Goal: Task Accomplishment & Management: Complete application form

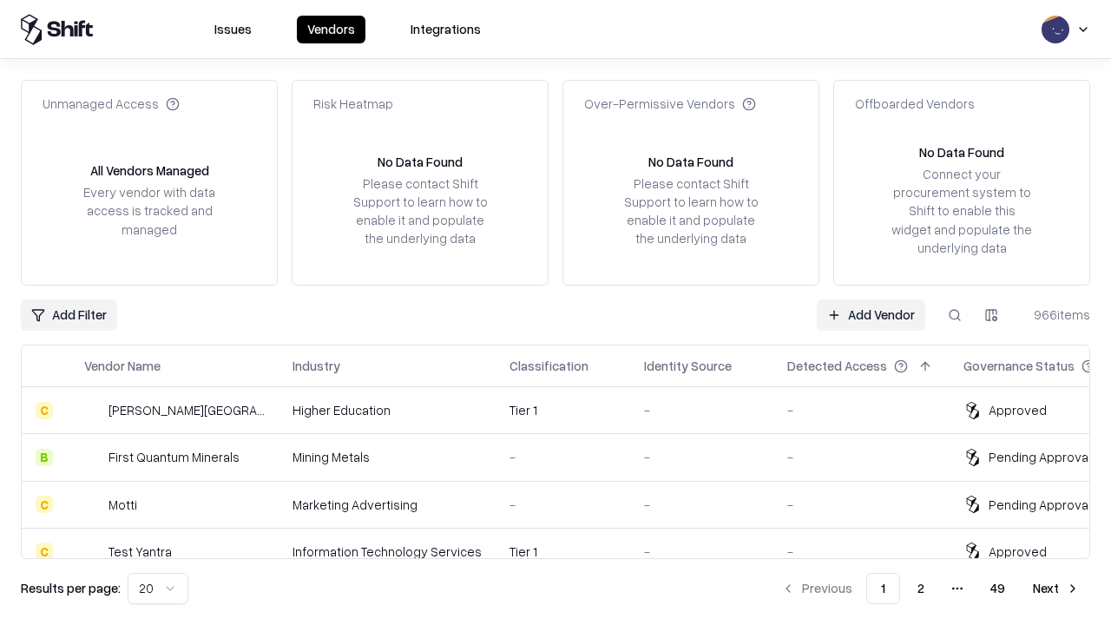
click at [870, 314] on link "Add Vendor" at bounding box center [870, 314] width 108 height 31
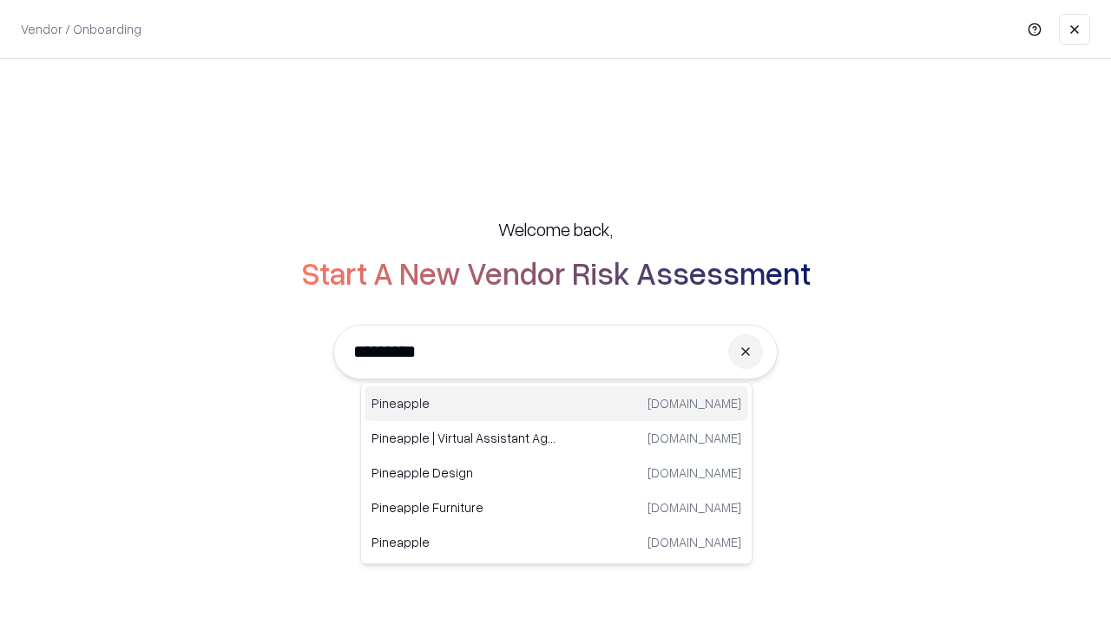
click at [556, 403] on div "Pineapple [DOMAIN_NAME]" at bounding box center [555, 403] width 383 height 35
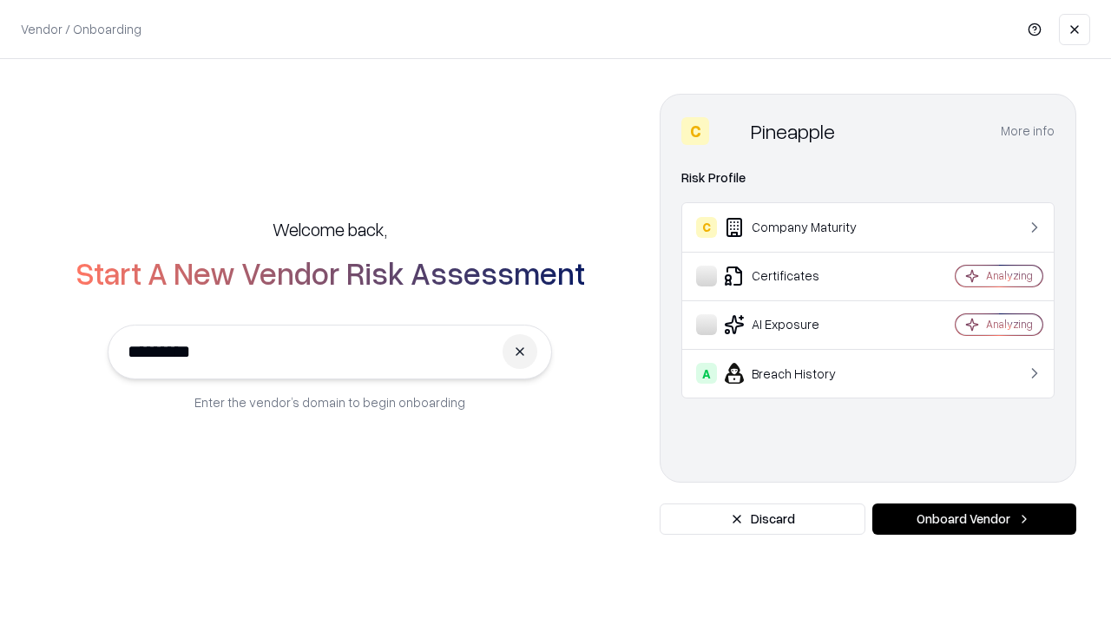
type input "*********"
click at [973, 519] on button "Onboard Vendor" at bounding box center [974, 518] width 204 height 31
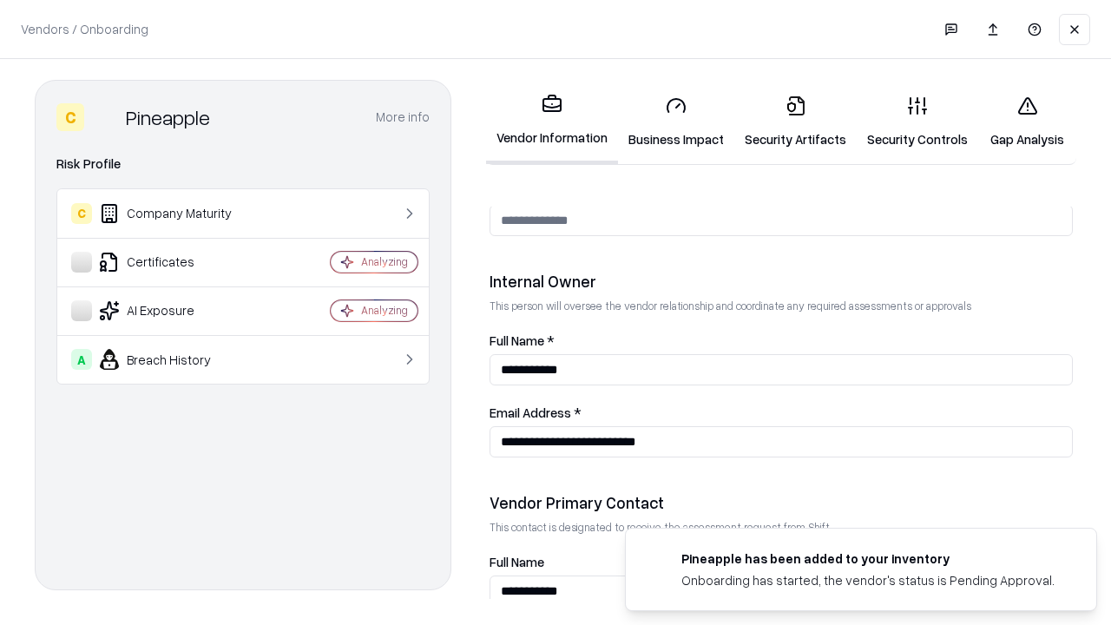
scroll to position [899, 0]
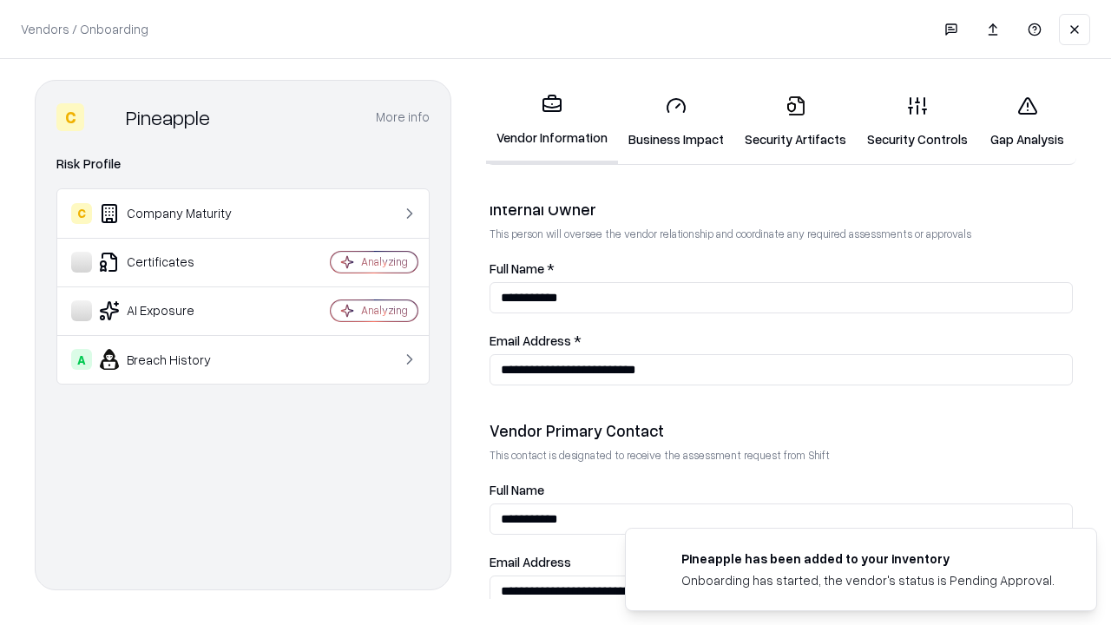
click at [676, 121] on link "Business Impact" at bounding box center [676, 122] width 116 height 81
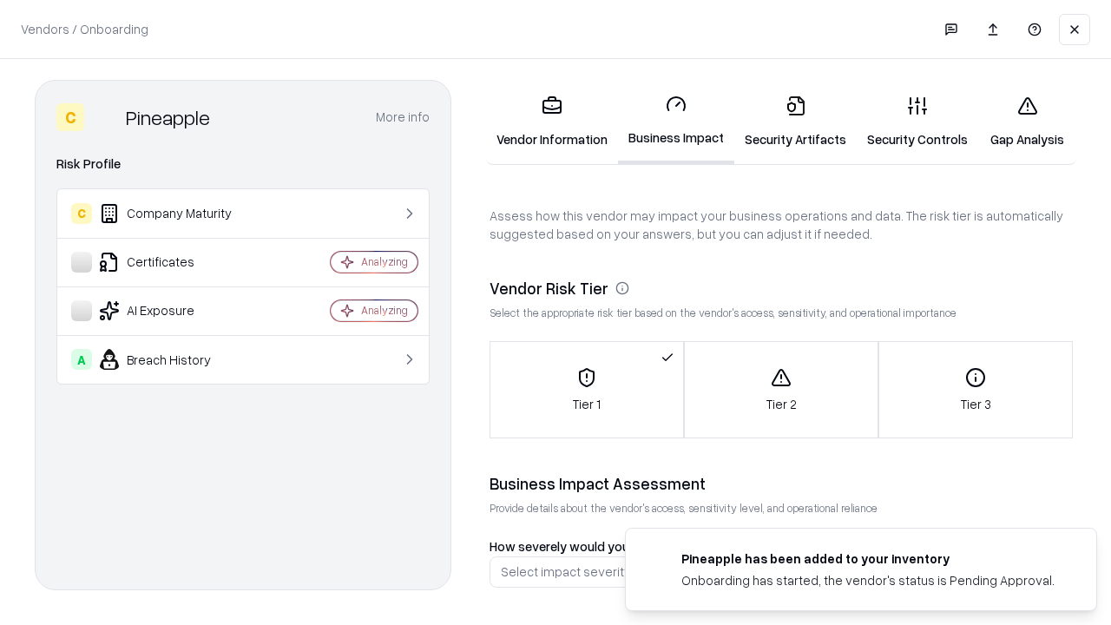
click at [795, 121] on link "Security Artifacts" at bounding box center [795, 122] width 122 height 81
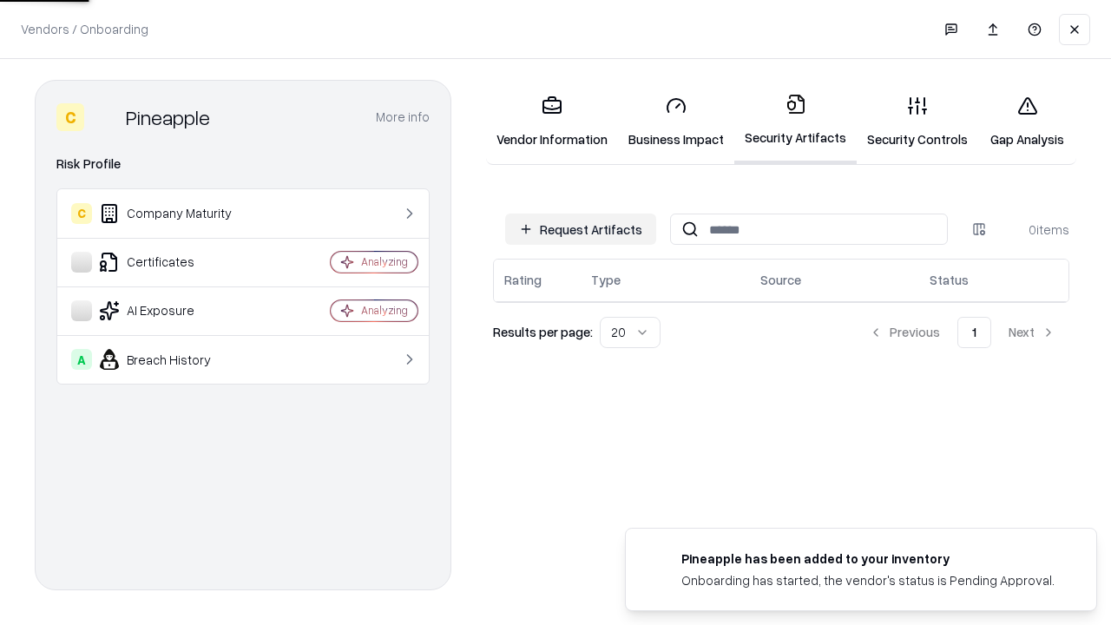
click at [580, 229] on button "Request Artifacts" at bounding box center [580, 228] width 151 height 31
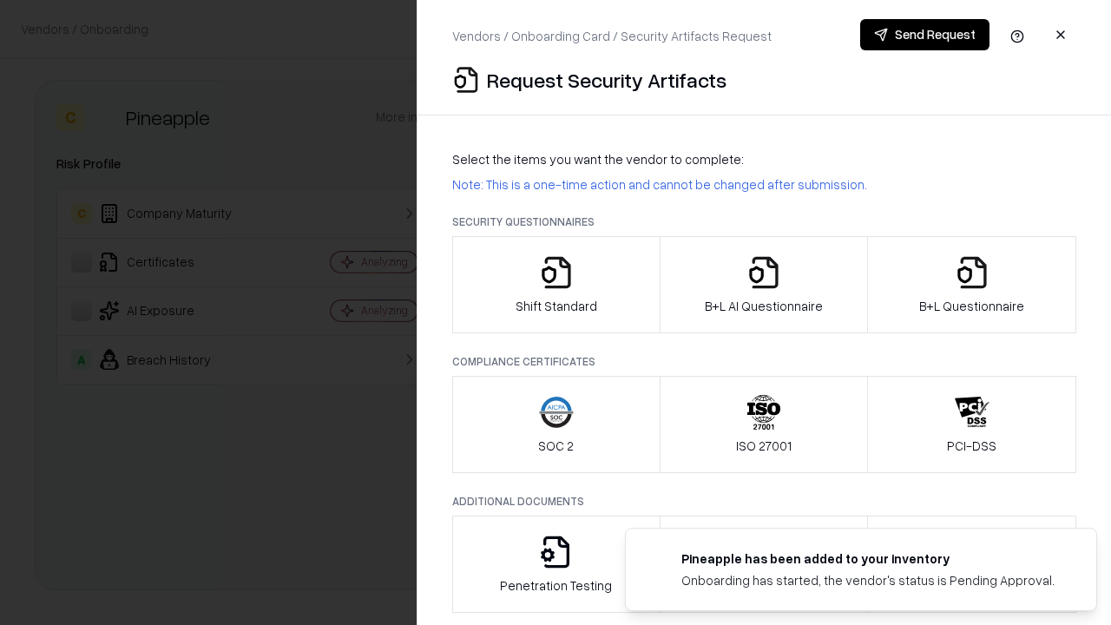
click at [555, 285] on icon "button" at bounding box center [556, 272] width 35 height 35
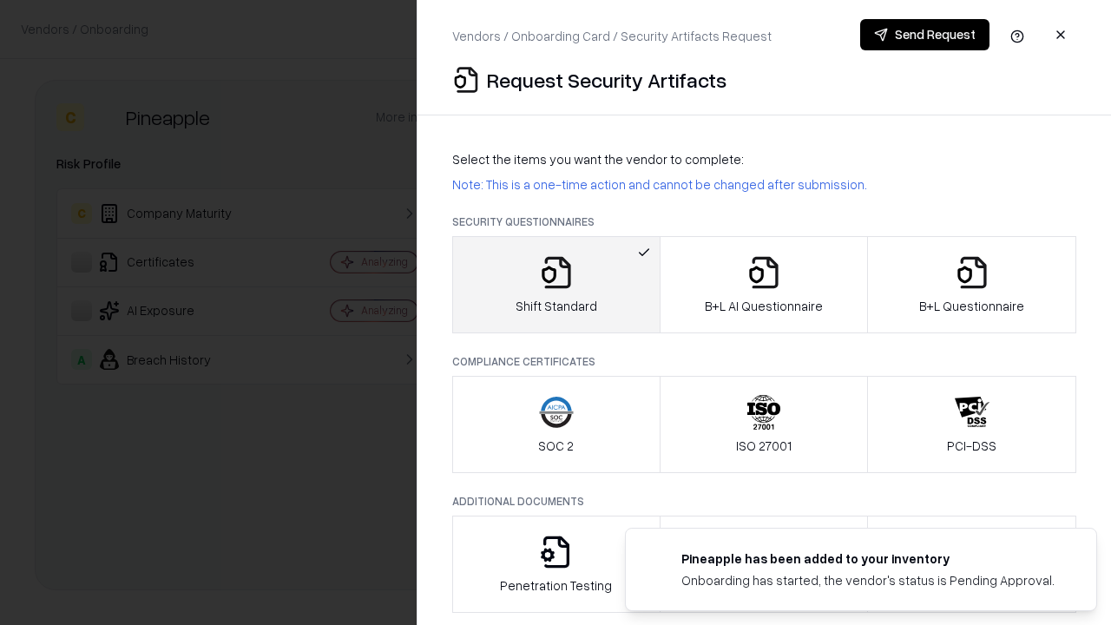
click at [924, 35] on button "Send Request" at bounding box center [924, 34] width 129 height 31
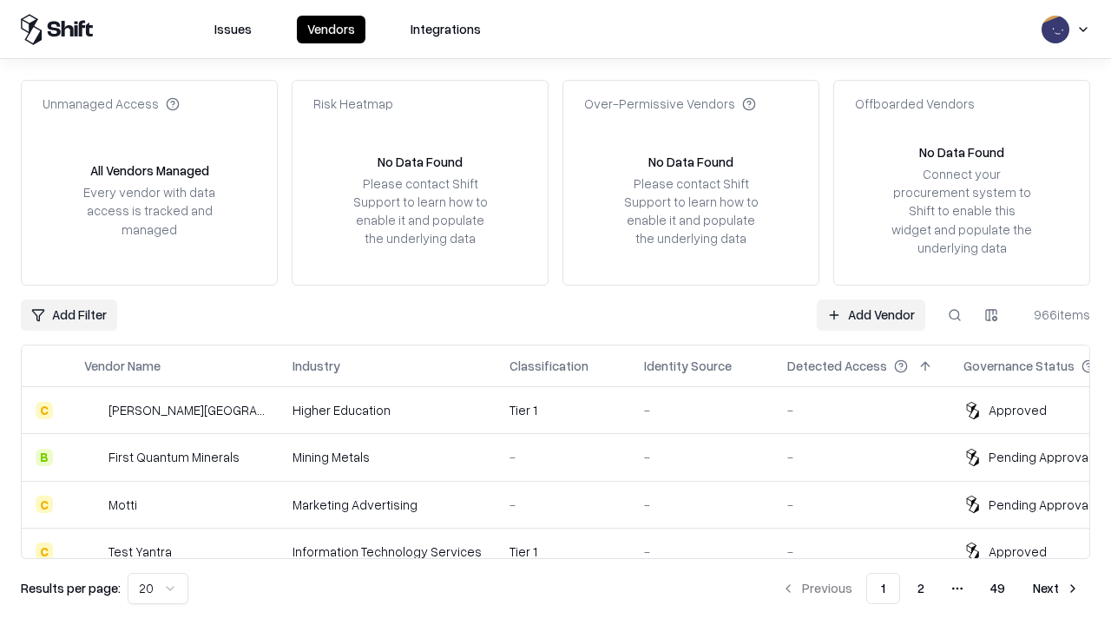
click at [954, 314] on button at bounding box center [954, 314] width 31 height 31
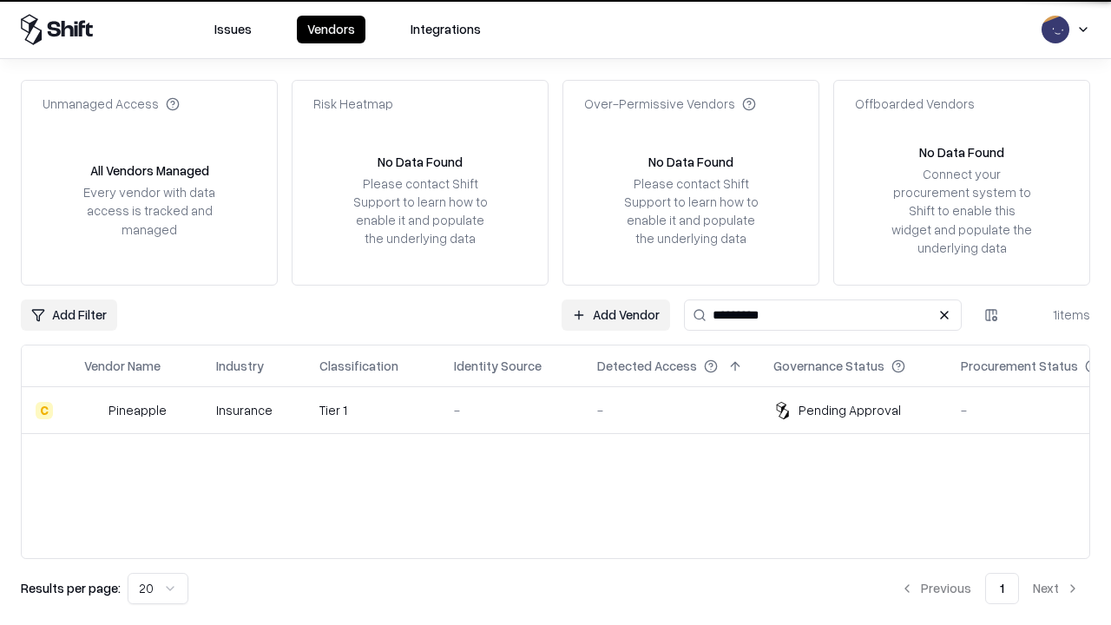
type input "*********"
click at [566, 410] on div "-" at bounding box center [511, 410] width 115 height 18
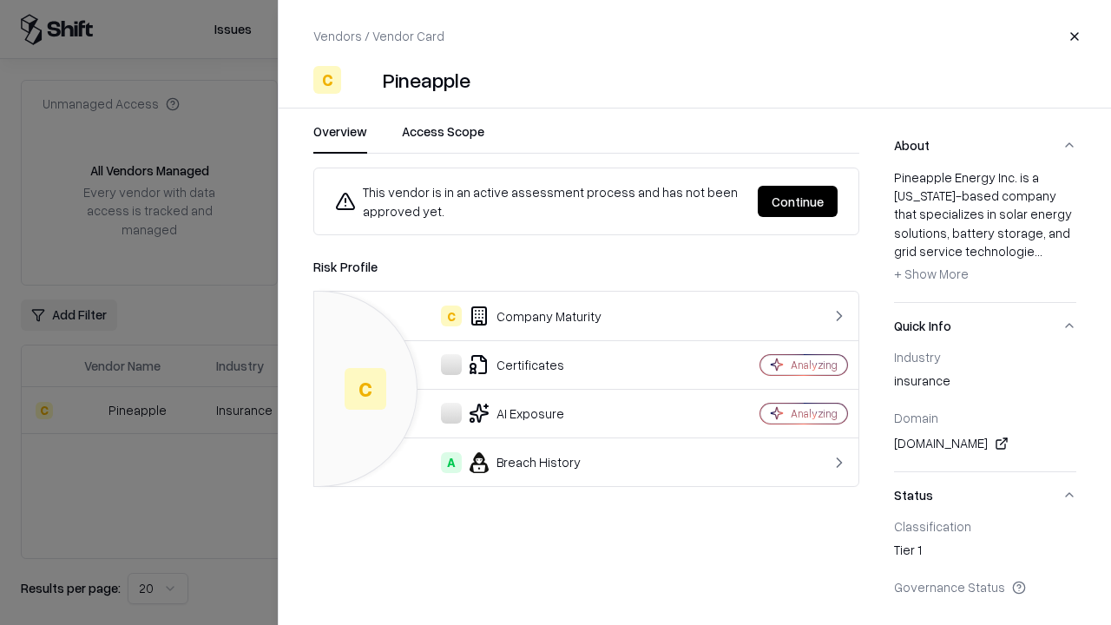
click at [797, 201] on button "Continue" at bounding box center [797, 201] width 80 height 31
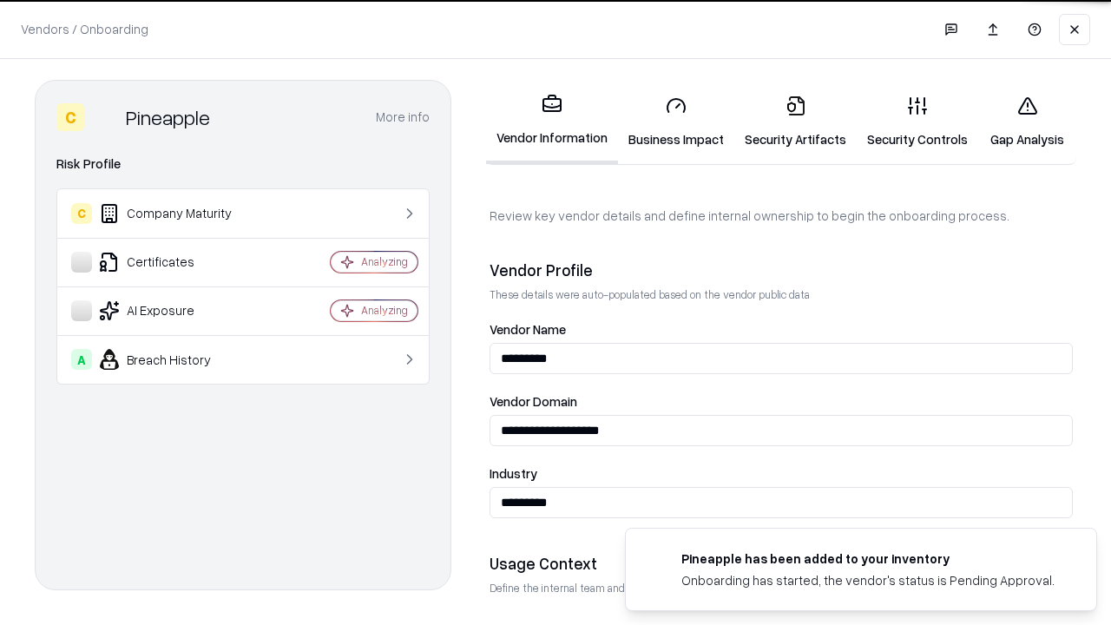
click at [795, 121] on link "Security Artifacts" at bounding box center [795, 122] width 122 height 81
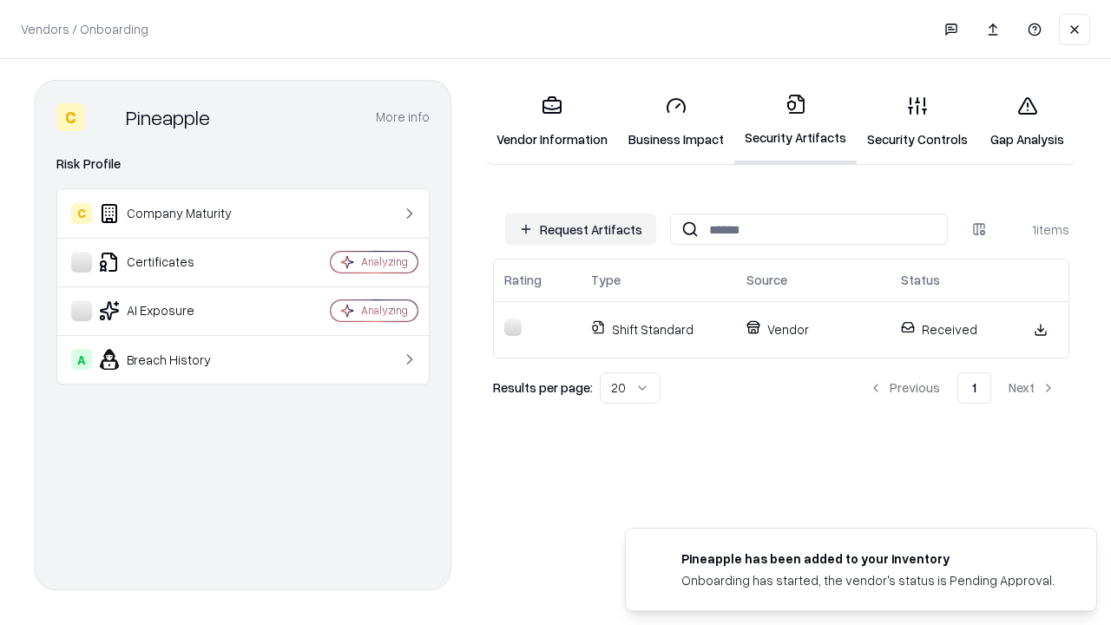
click at [917, 121] on link "Security Controls" at bounding box center [916, 122] width 121 height 81
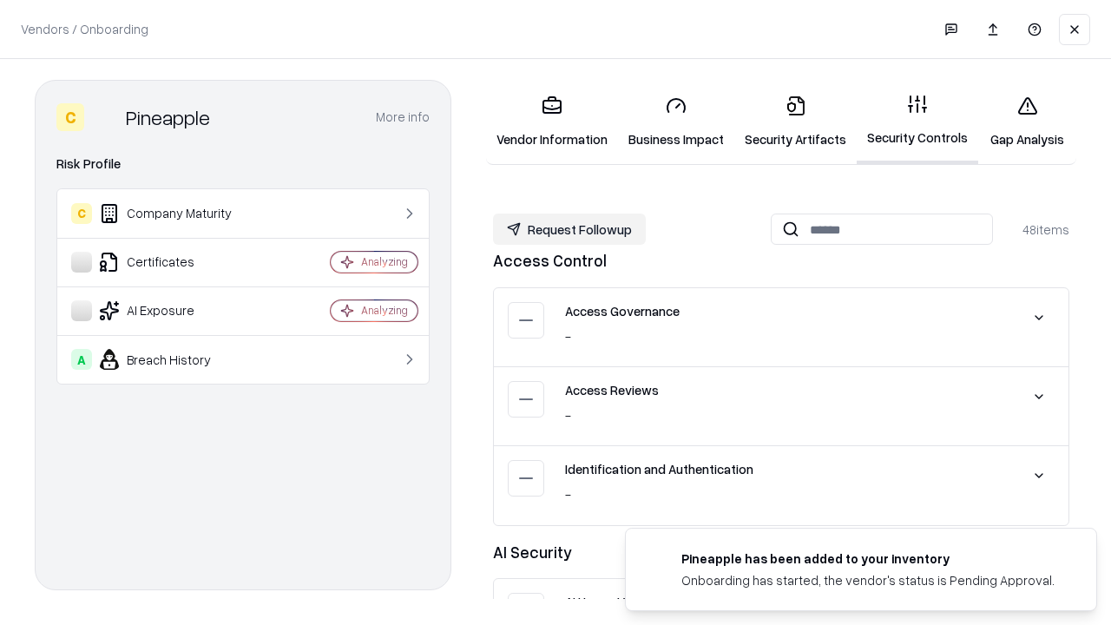
click at [569, 229] on button "Request Followup" at bounding box center [569, 228] width 153 height 31
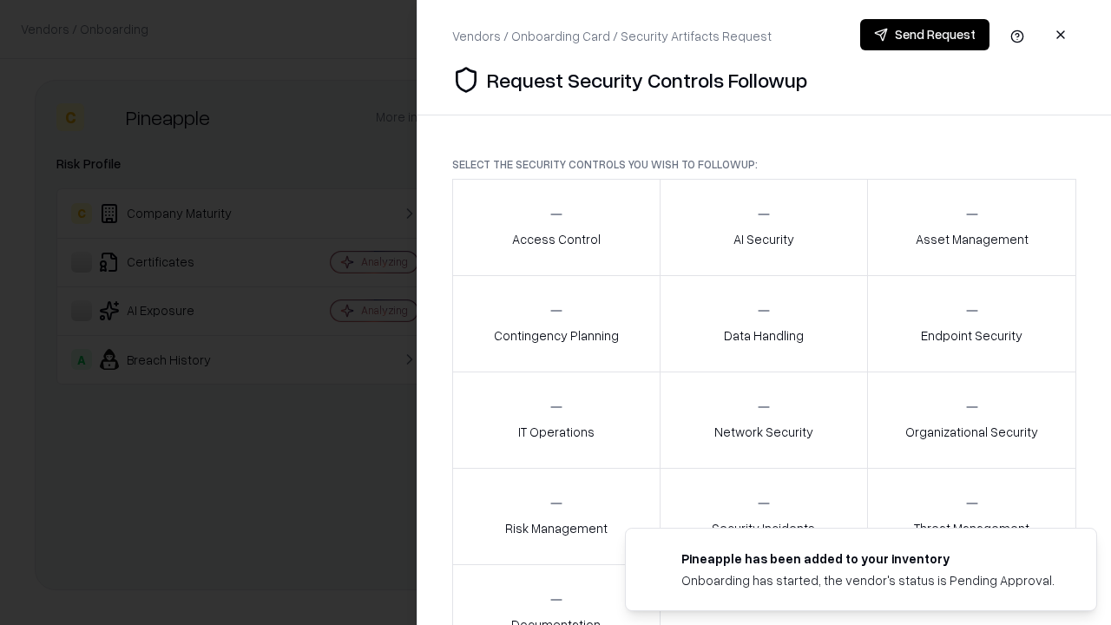
click at [555, 227] on div "Access Control" at bounding box center [556, 227] width 88 height 43
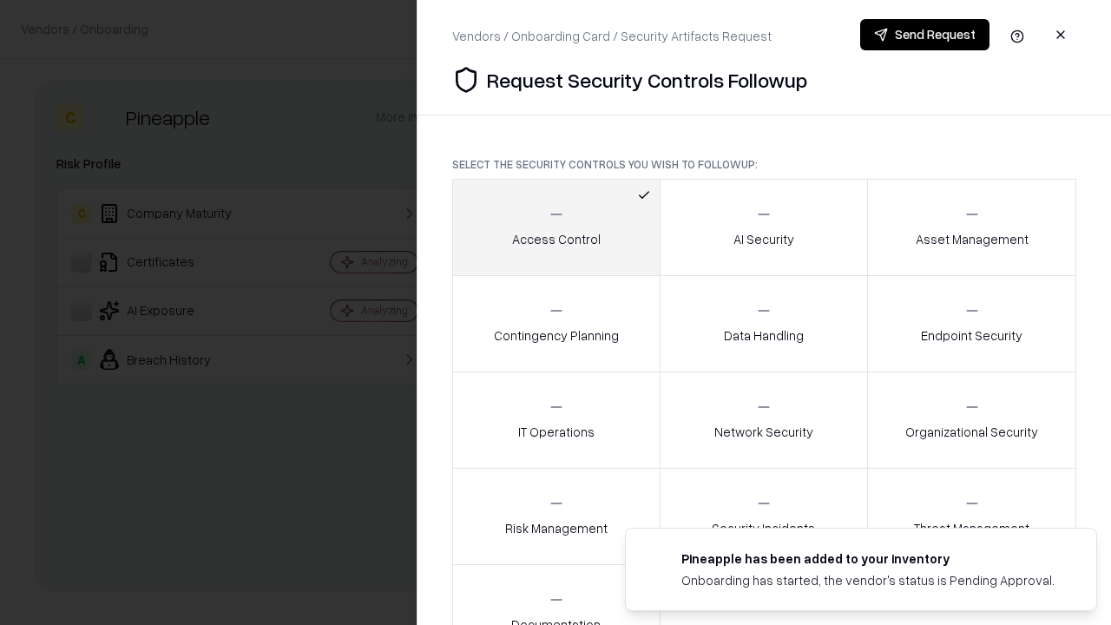
click at [924, 35] on button "Send Request" at bounding box center [924, 34] width 129 height 31
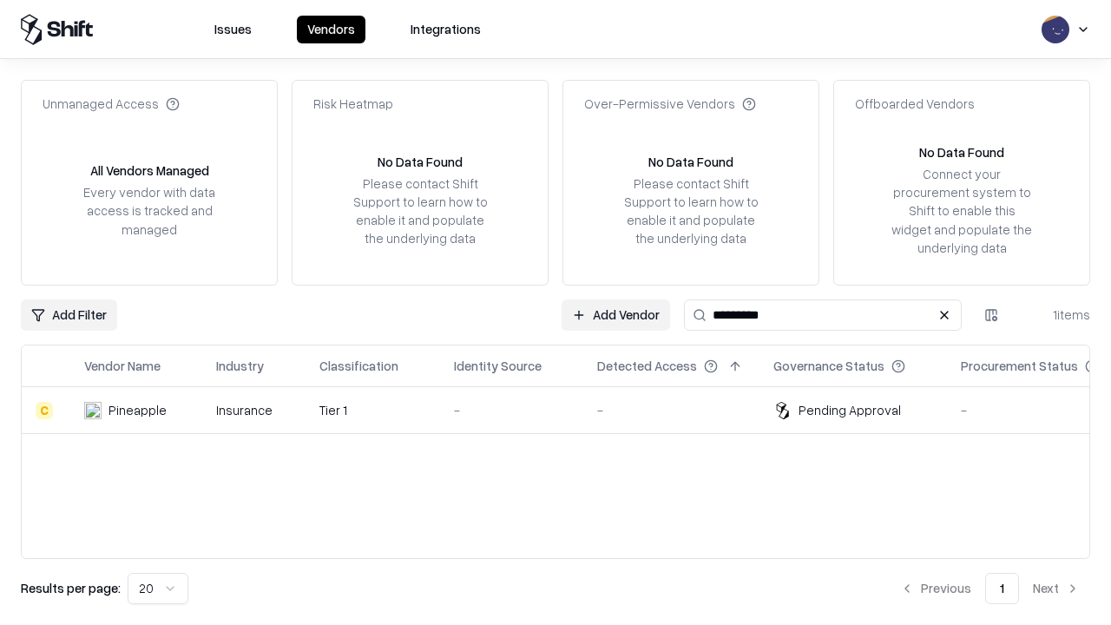
type input "*********"
click at [566, 410] on div "-" at bounding box center [511, 410] width 115 height 18
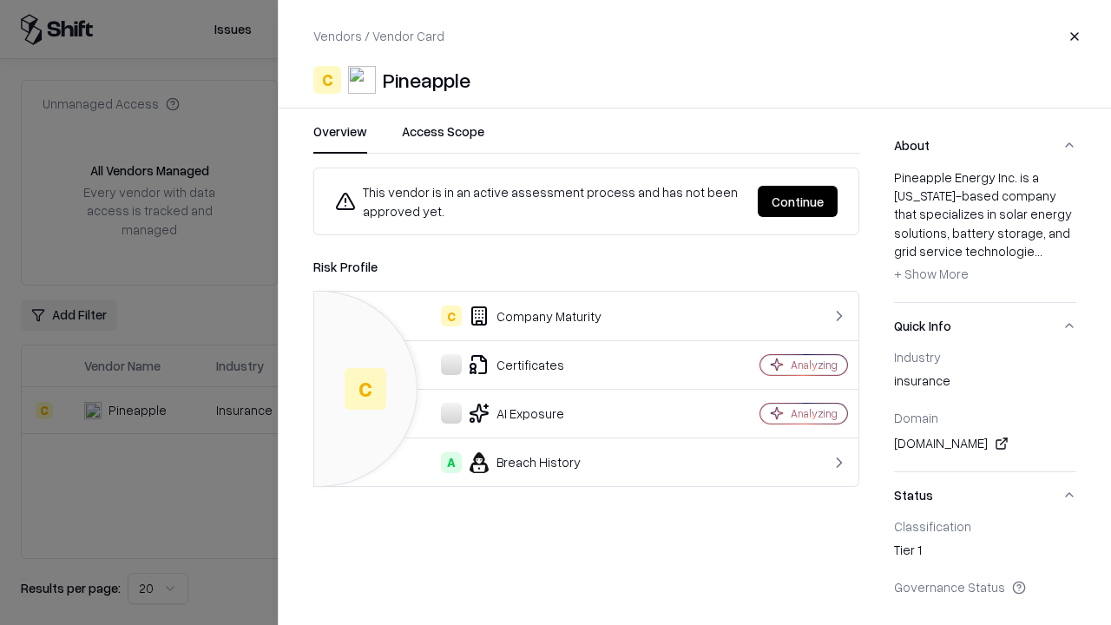
click at [797, 201] on button "Continue" at bounding box center [797, 201] width 80 height 31
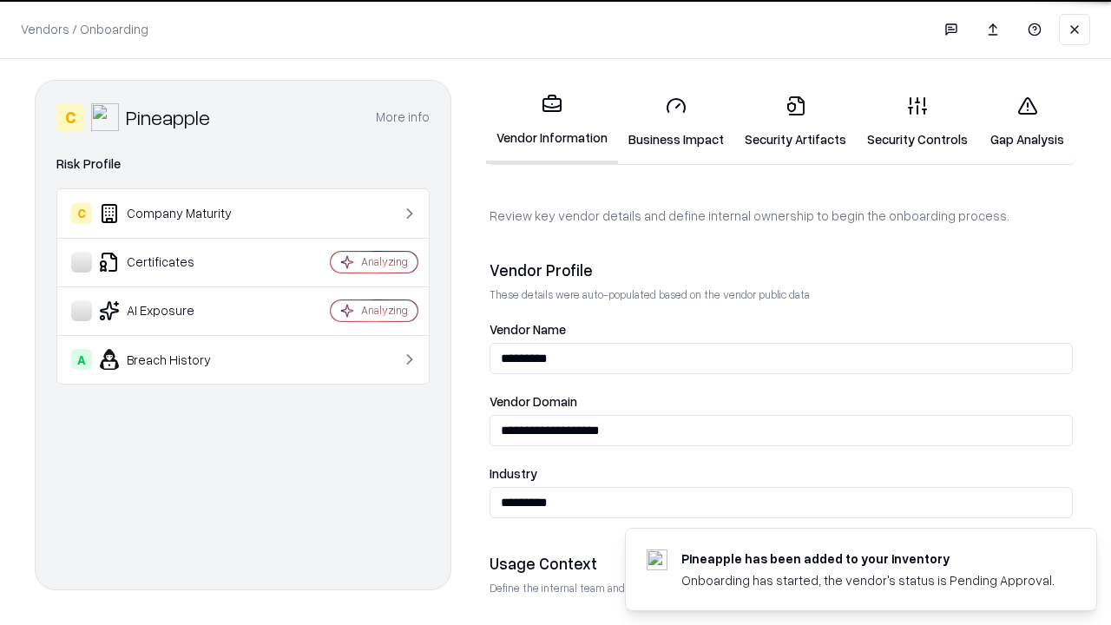
click at [1026, 121] on link "Gap Analysis" at bounding box center [1027, 122] width 98 height 81
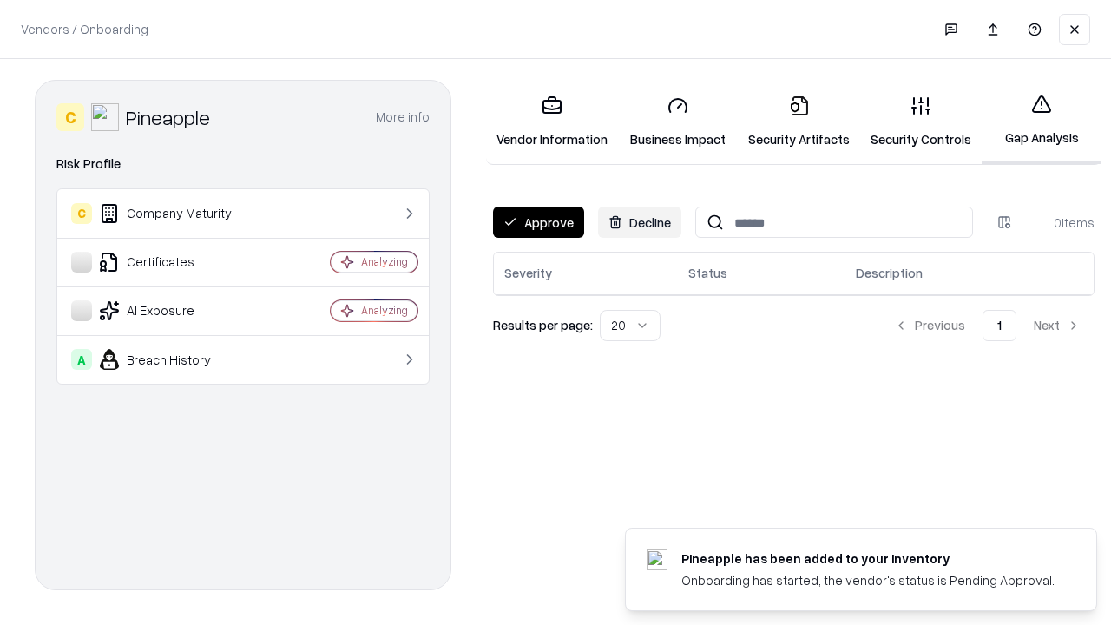
click at [538, 222] on button "Approve" at bounding box center [538, 221] width 91 height 31
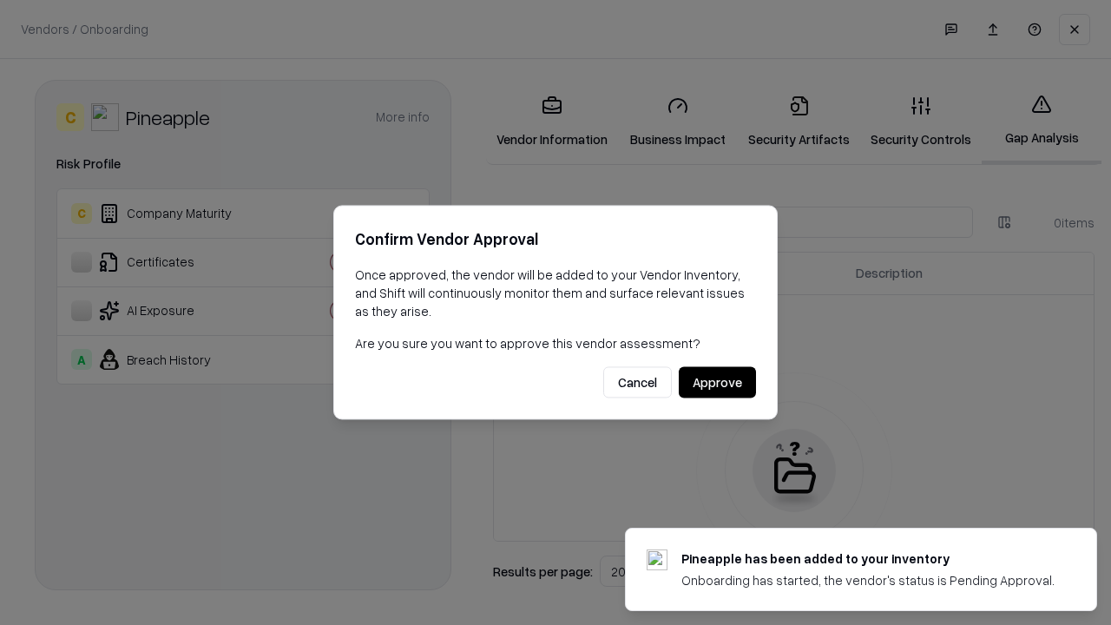
click at [717, 382] on button "Approve" at bounding box center [716, 382] width 77 height 31
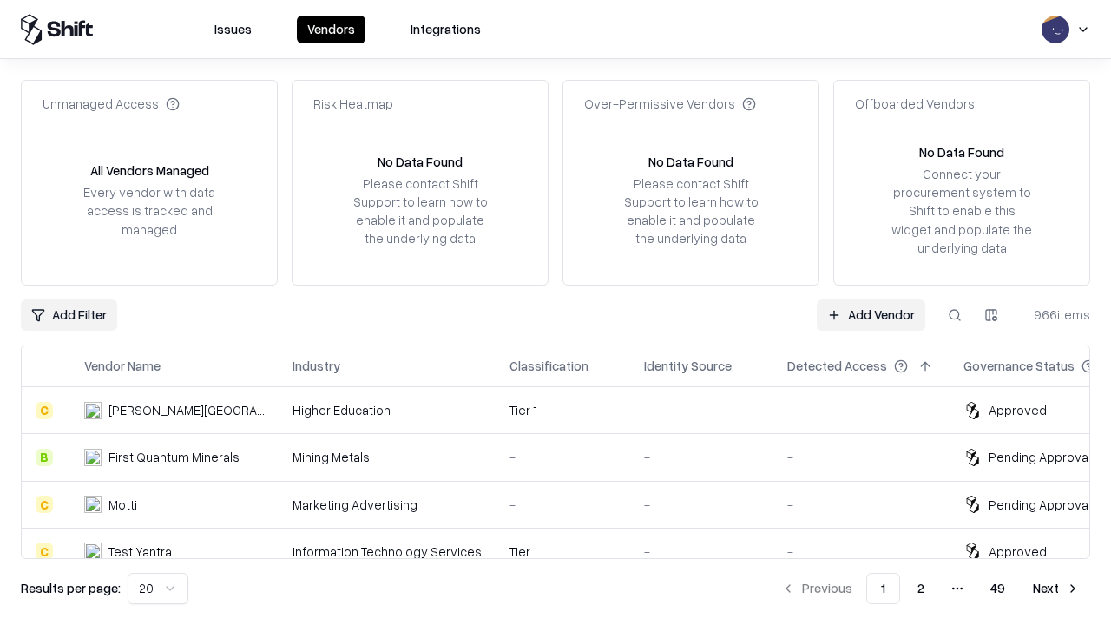
type input "*********"
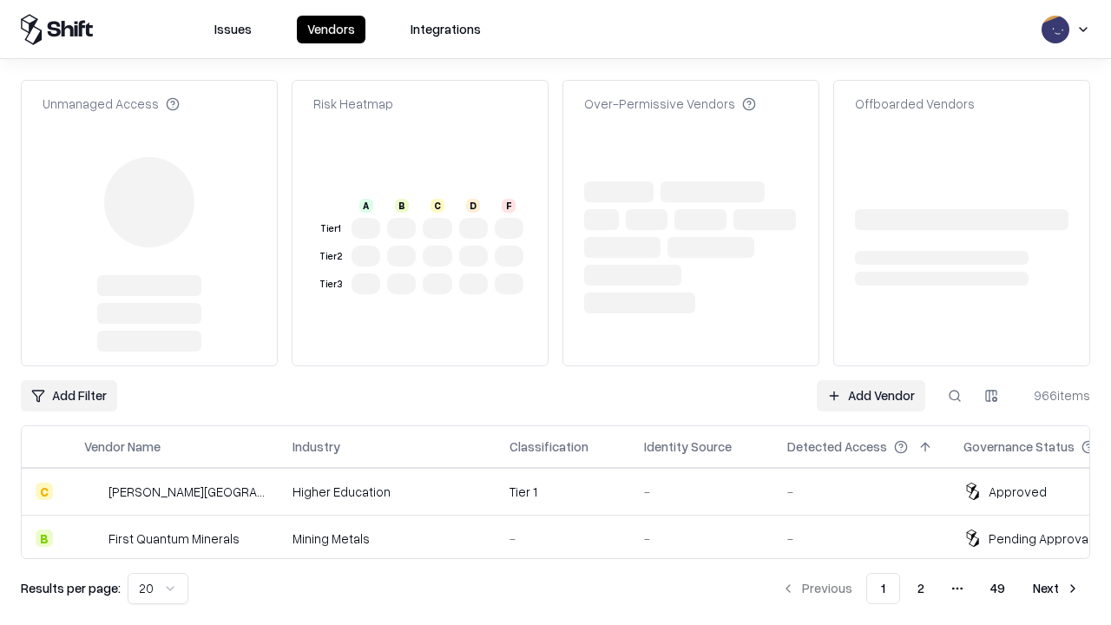
click at [870, 380] on link "Add Vendor" at bounding box center [870, 395] width 108 height 31
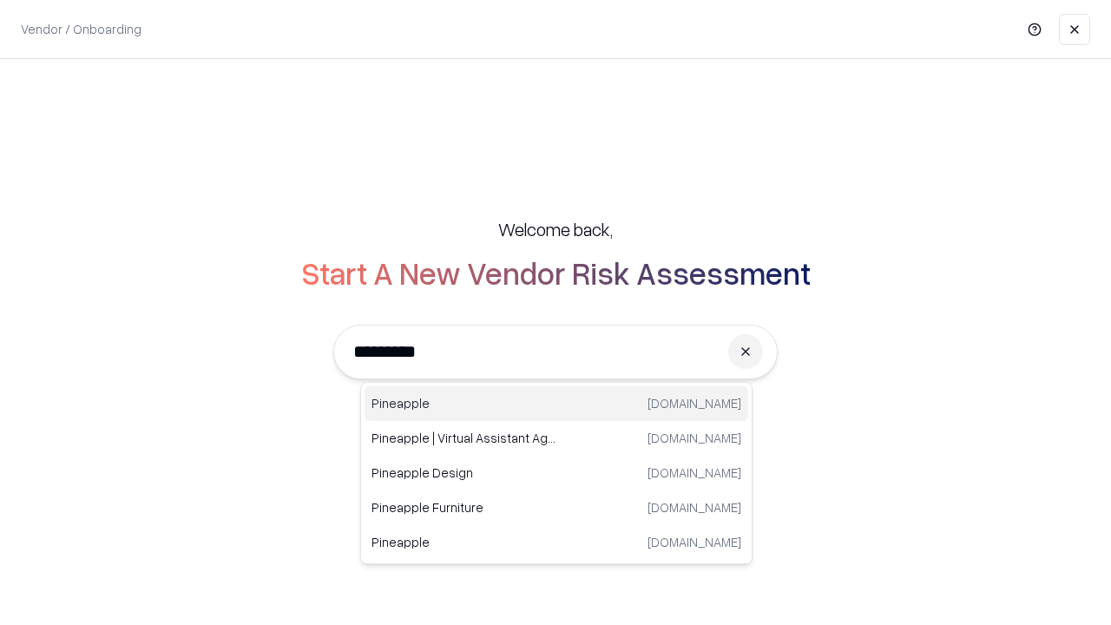
click at [556, 403] on div "Pineapple [DOMAIN_NAME]" at bounding box center [555, 403] width 383 height 35
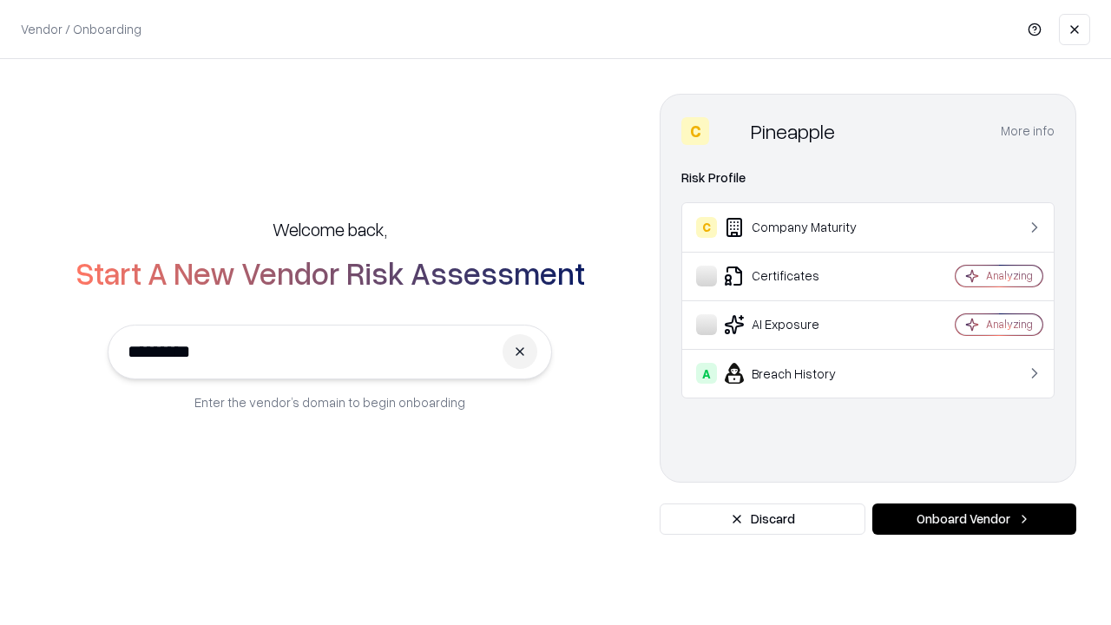
type input "*********"
click at [973, 519] on button "Onboard Vendor" at bounding box center [974, 518] width 204 height 31
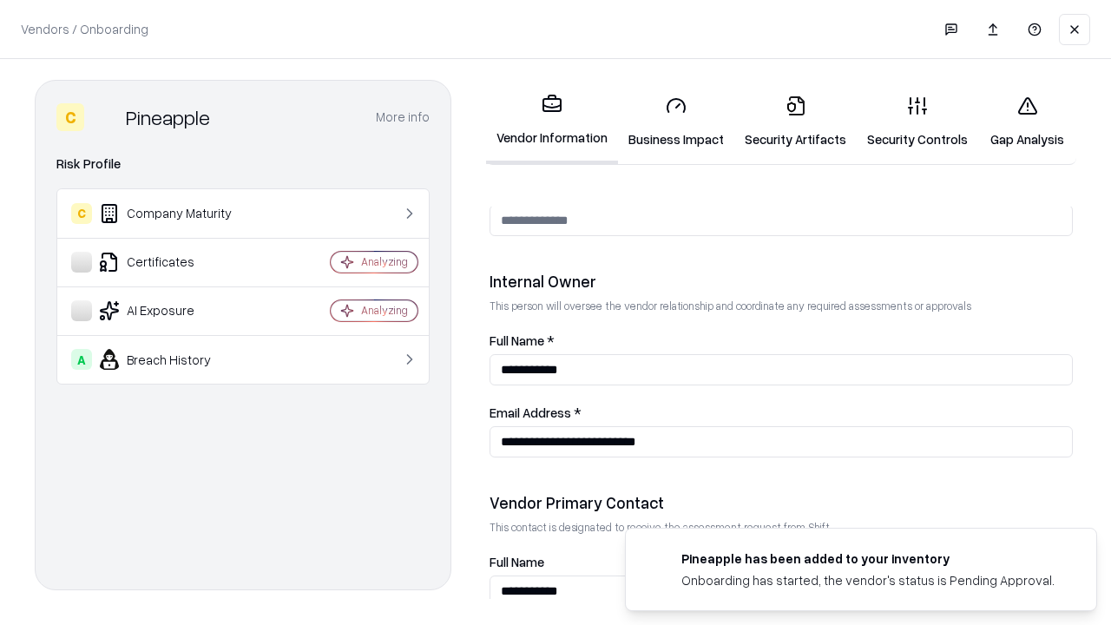
scroll to position [899, 0]
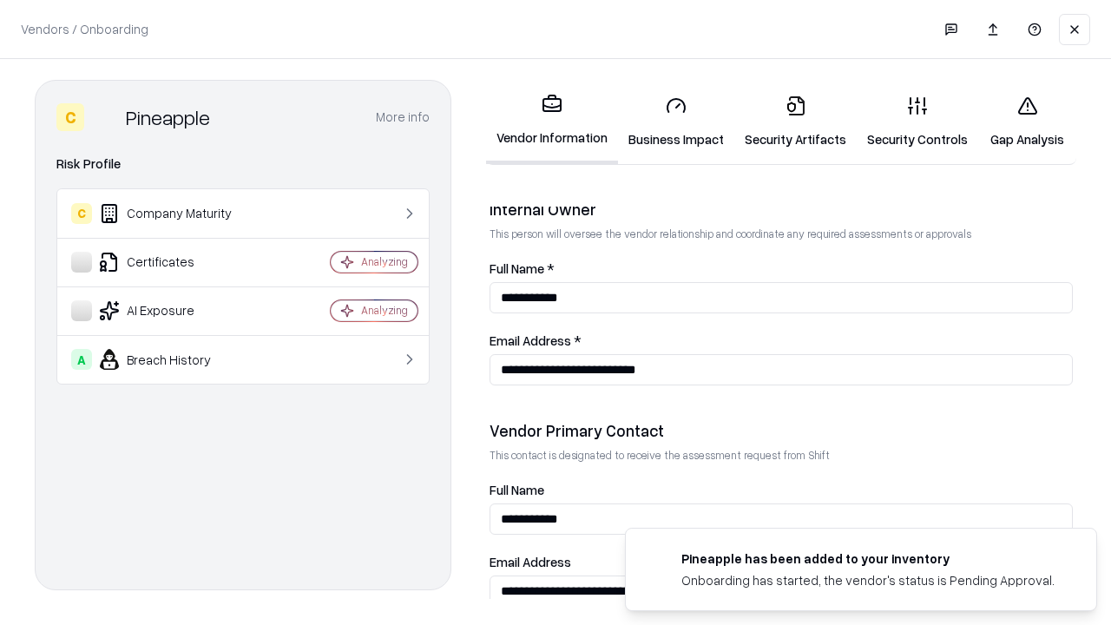
click at [1026, 121] on link "Gap Analysis" at bounding box center [1027, 122] width 98 height 81
